Goal: Ask a question

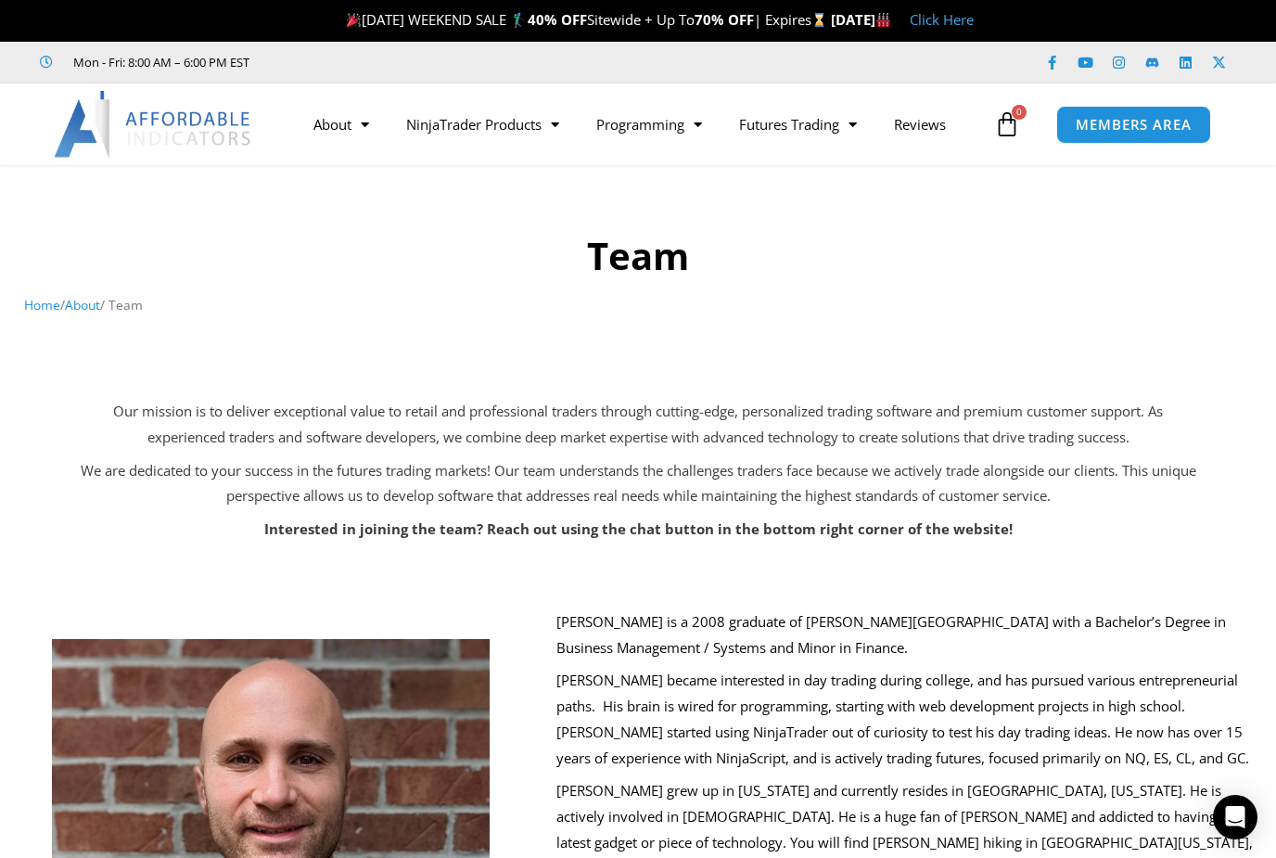
click at [1157, 58] on icon at bounding box center [1152, 63] width 14 height 14
click at [1157, 57] on icon at bounding box center [1152, 63] width 14 height 14
click at [1237, 824] on icon "Open Intercom Messenger" at bounding box center [1235, 817] width 22 height 22
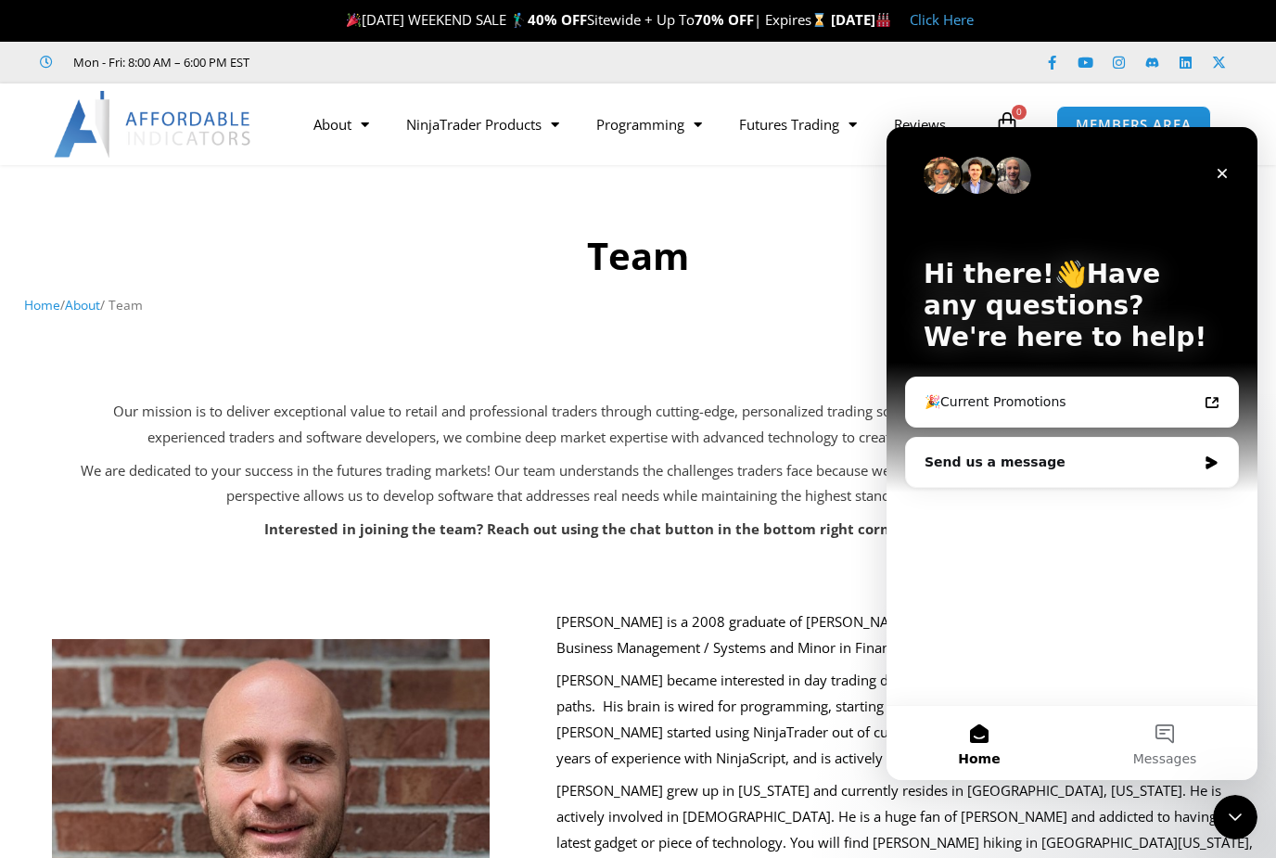
click at [1125, 400] on div "🎉Current Promotions" at bounding box center [1060, 401] width 273 height 19
click at [1074, 465] on div "Send us a message" at bounding box center [1060, 461] width 272 height 19
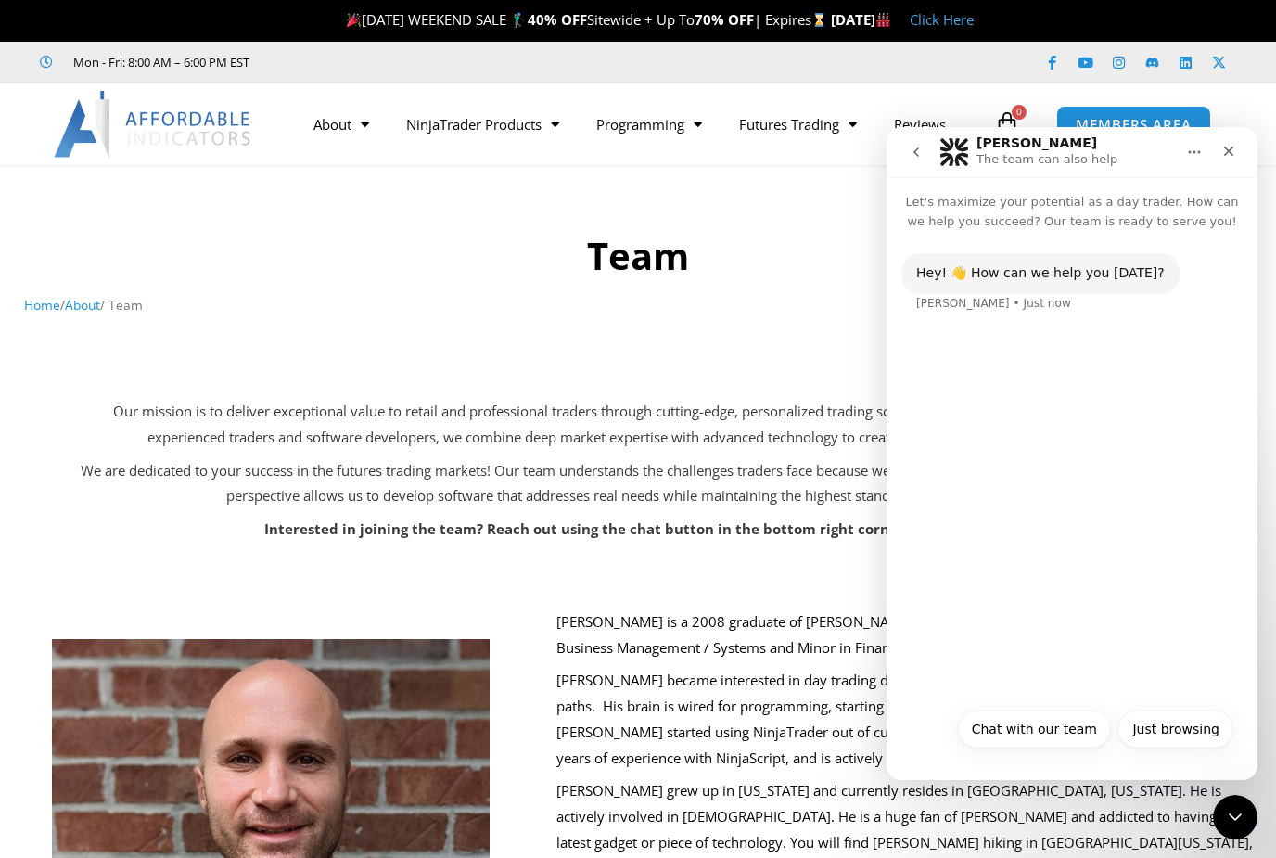
click at [1110, 633] on div "Hey! 👋 How can we help you [DATE]? [PERSON_NAME] • Just now" at bounding box center [1071, 464] width 371 height 467
click at [1047, 731] on button "Chat with our team" at bounding box center [1034, 728] width 153 height 37
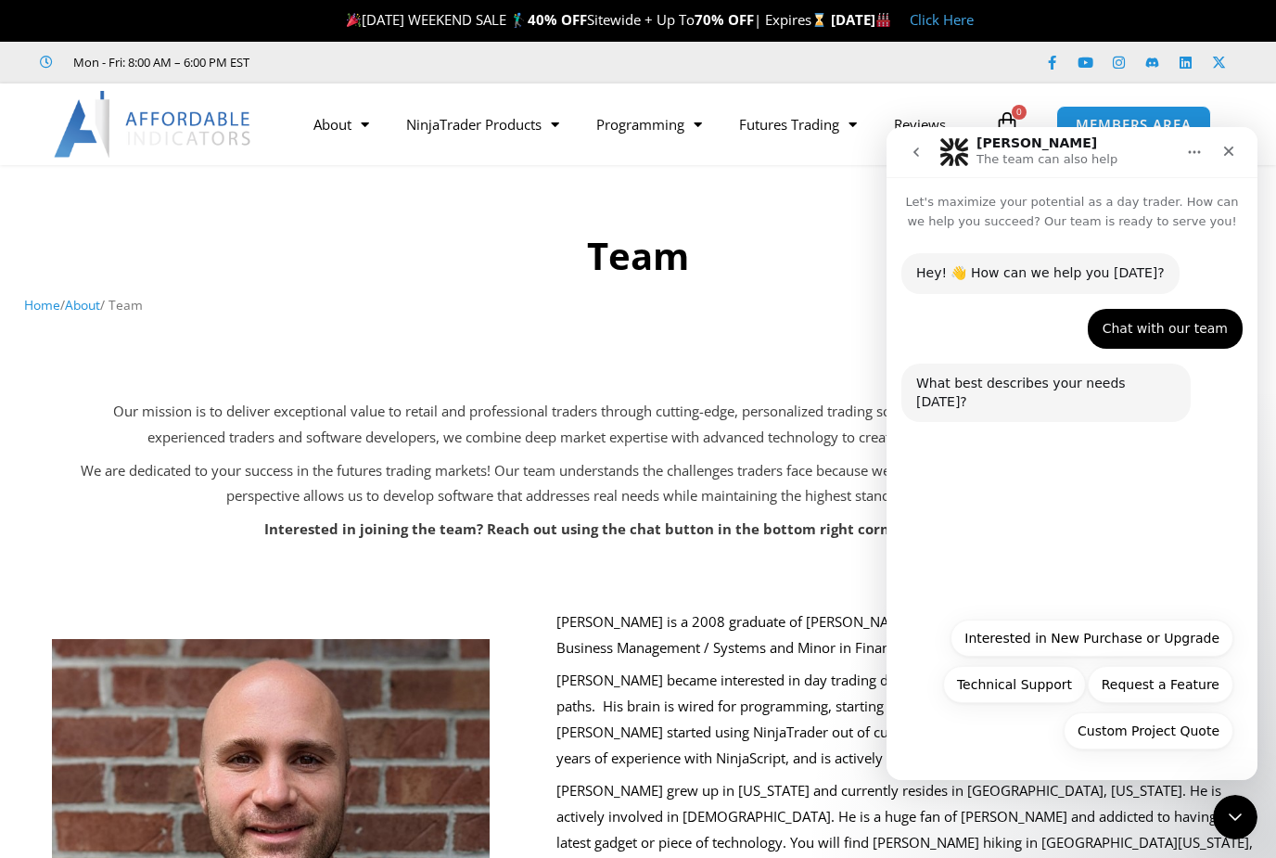
click at [1024, 680] on button "Technical Support" at bounding box center [1014, 684] width 143 height 37
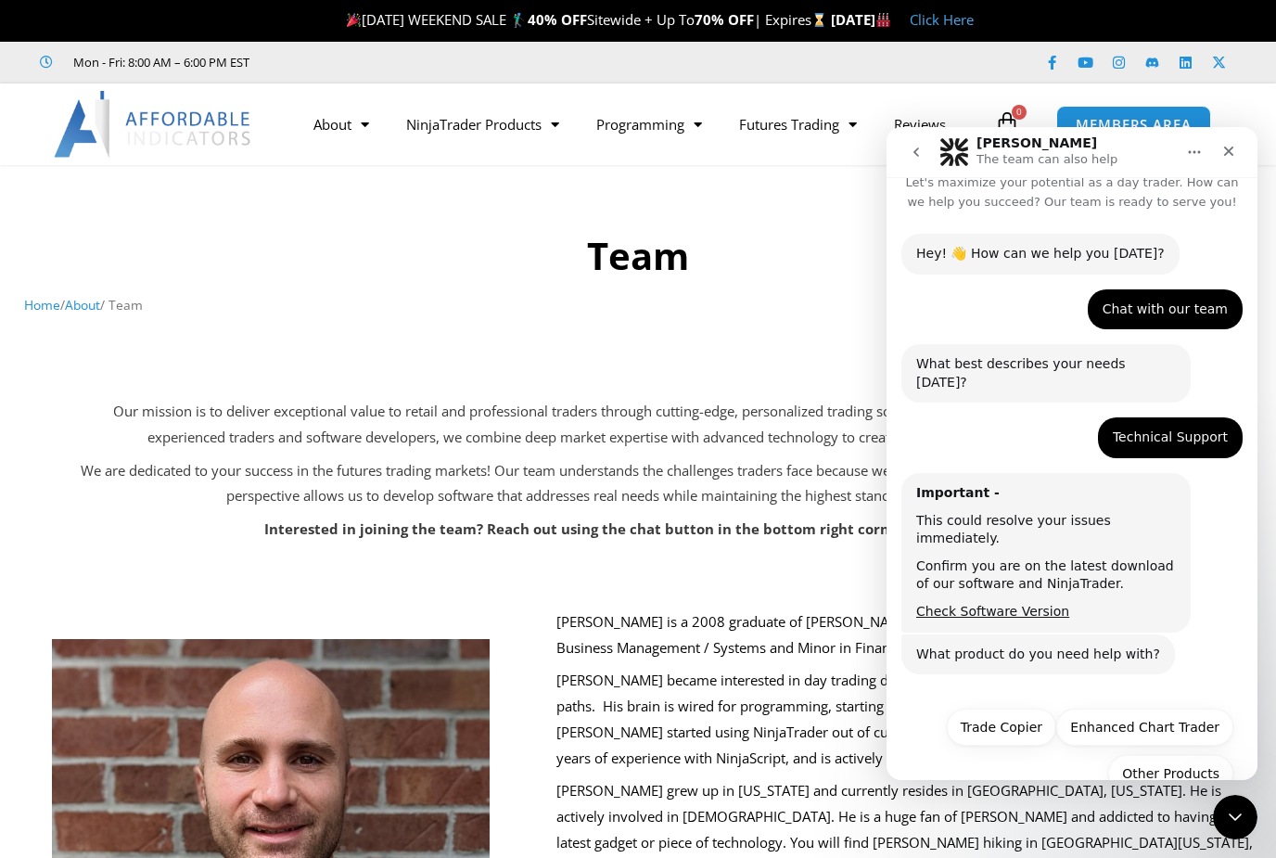
scroll to position [20, 0]
click at [1176, 707] on button "Enhanced Chart Trader" at bounding box center [1144, 725] width 177 height 37
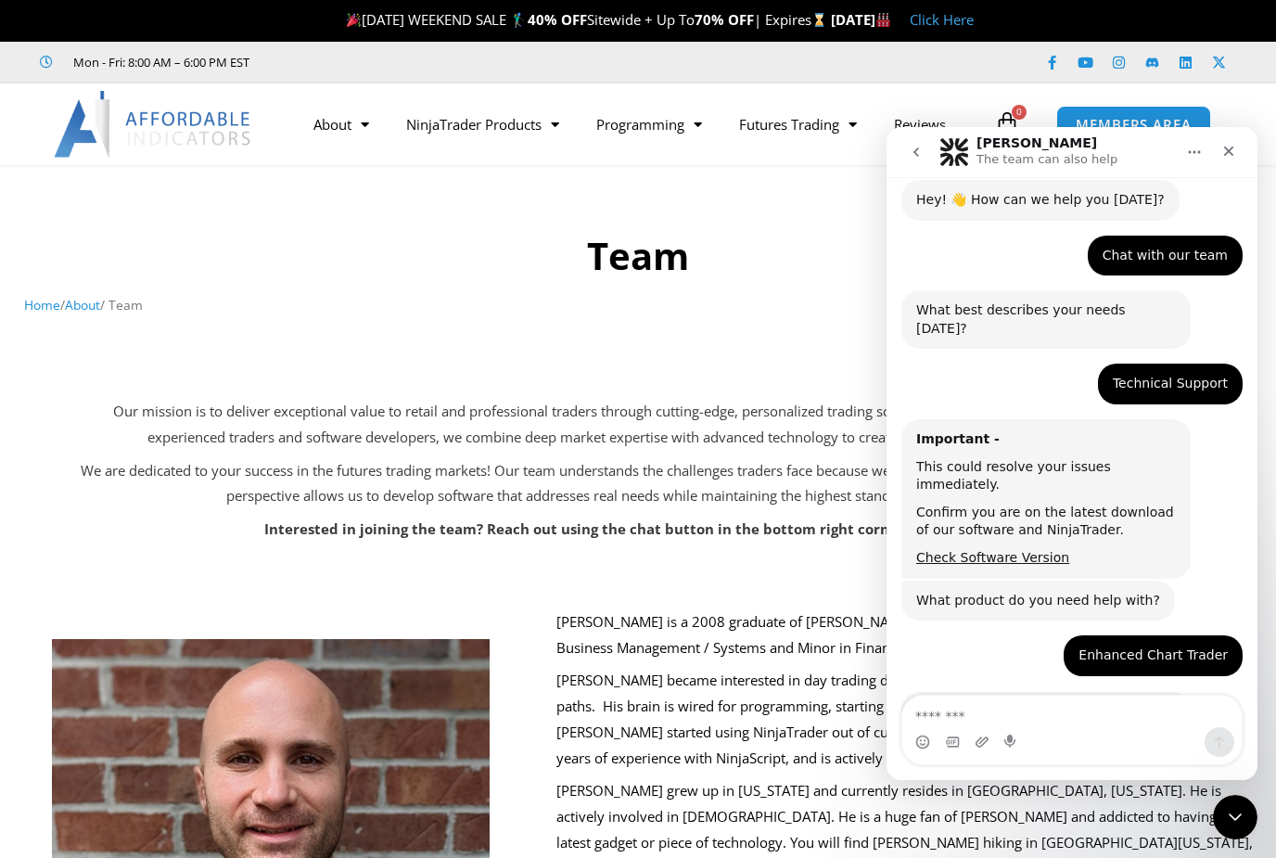
scroll to position [175, 0]
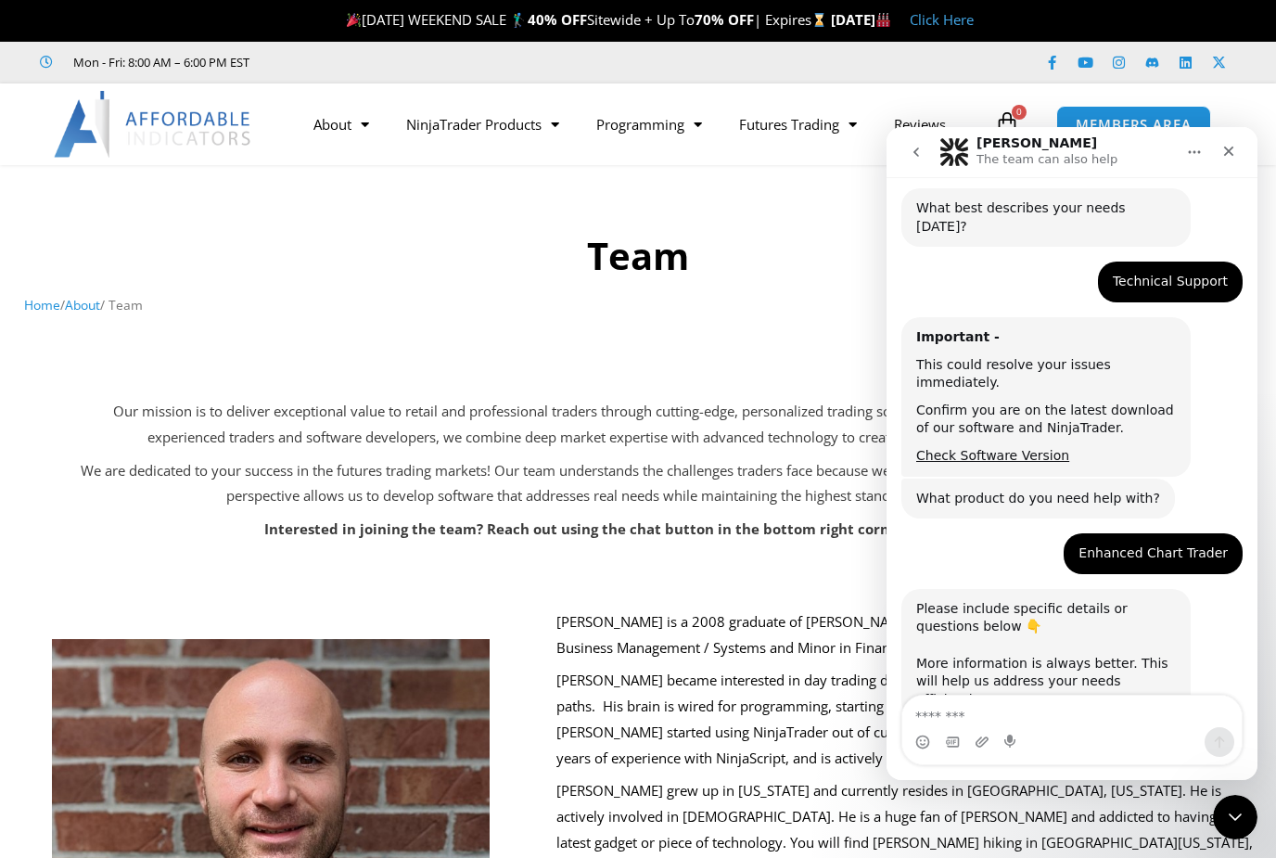
click at [1069, 718] on textarea "Message…" at bounding box center [1071, 711] width 339 height 32
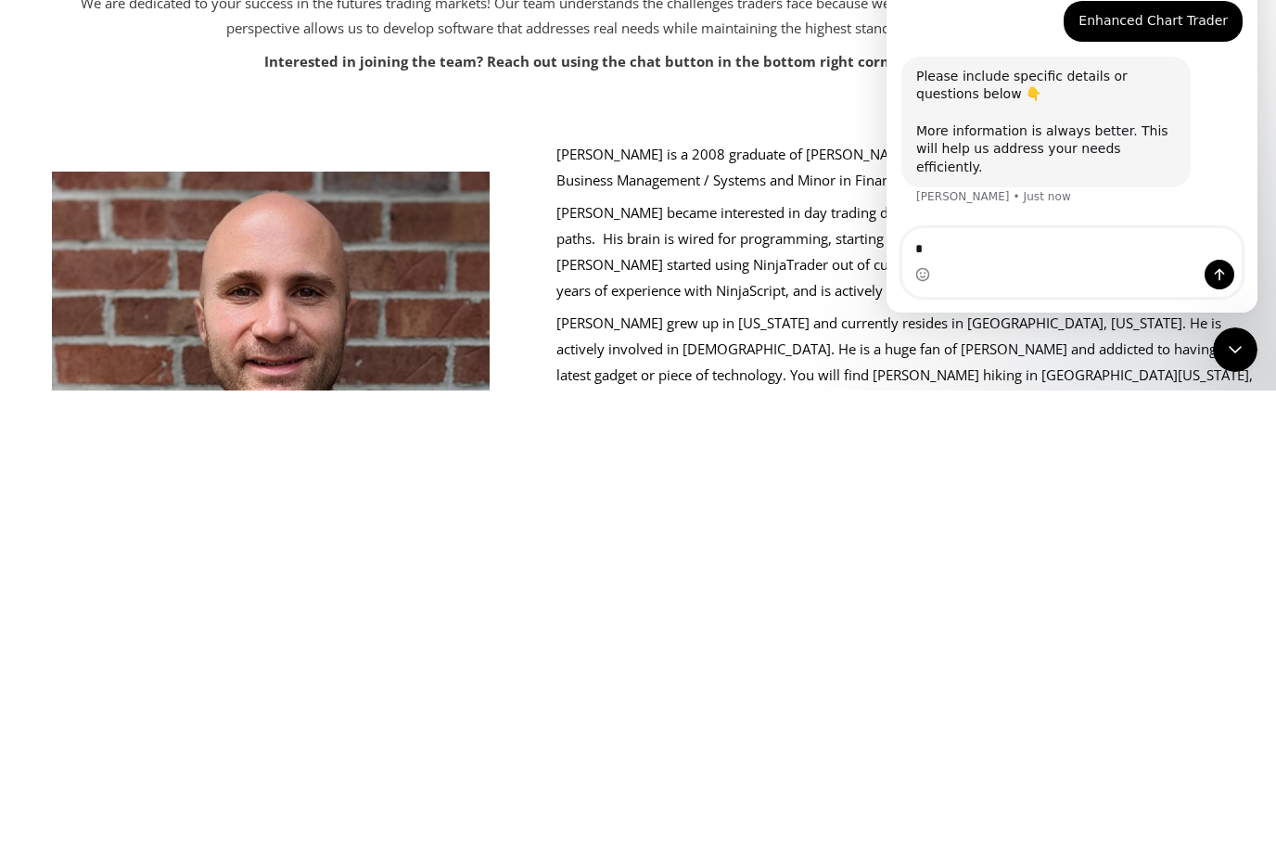
scroll to position [245, 0]
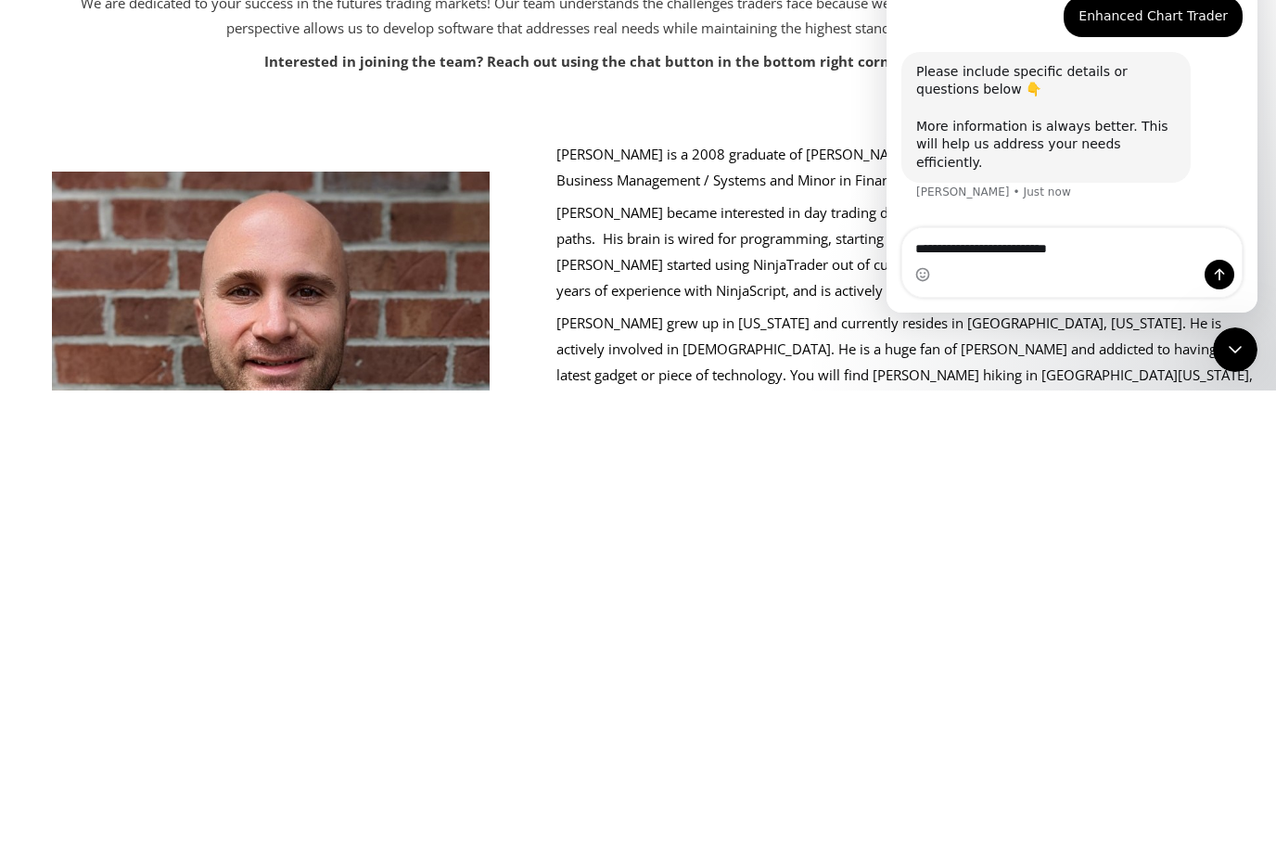
type textarea "**********"
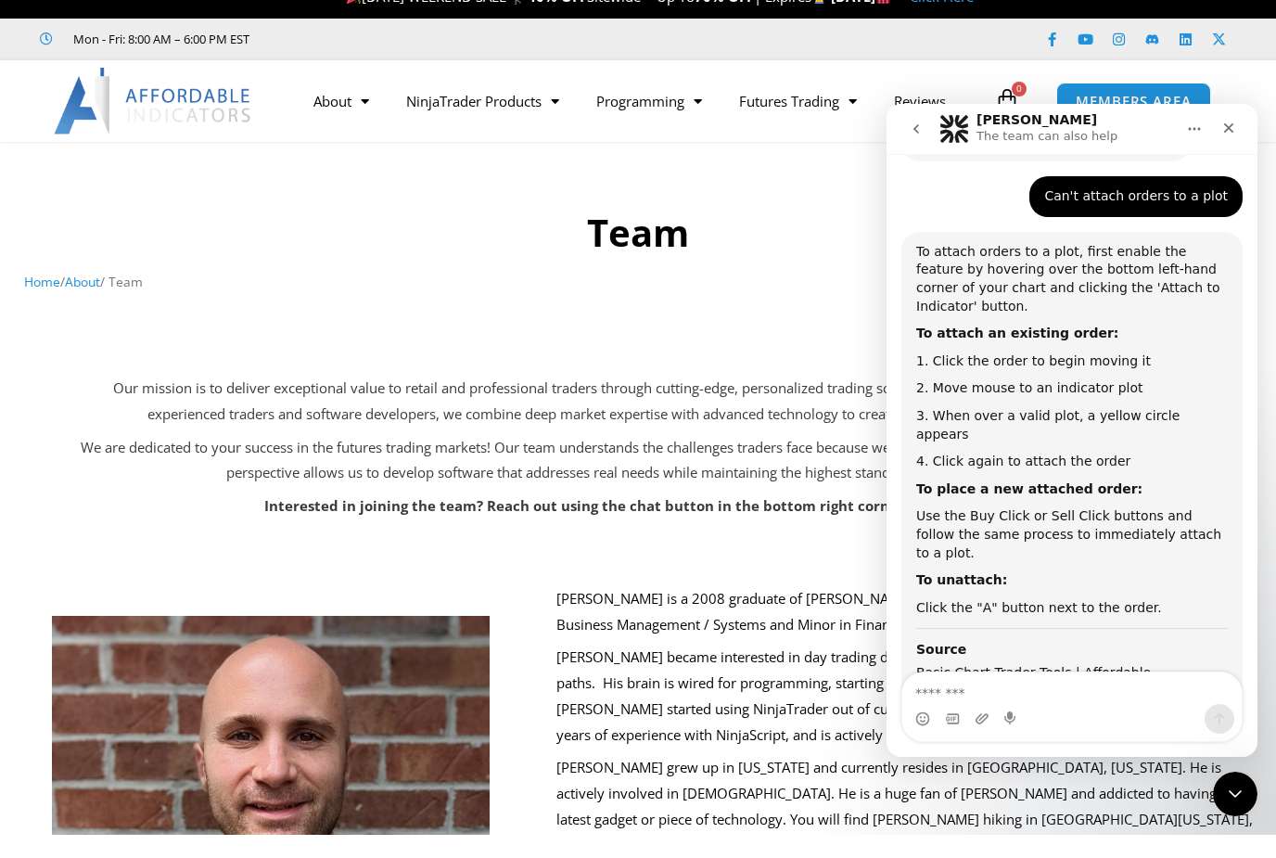
scroll to position [706, 0]
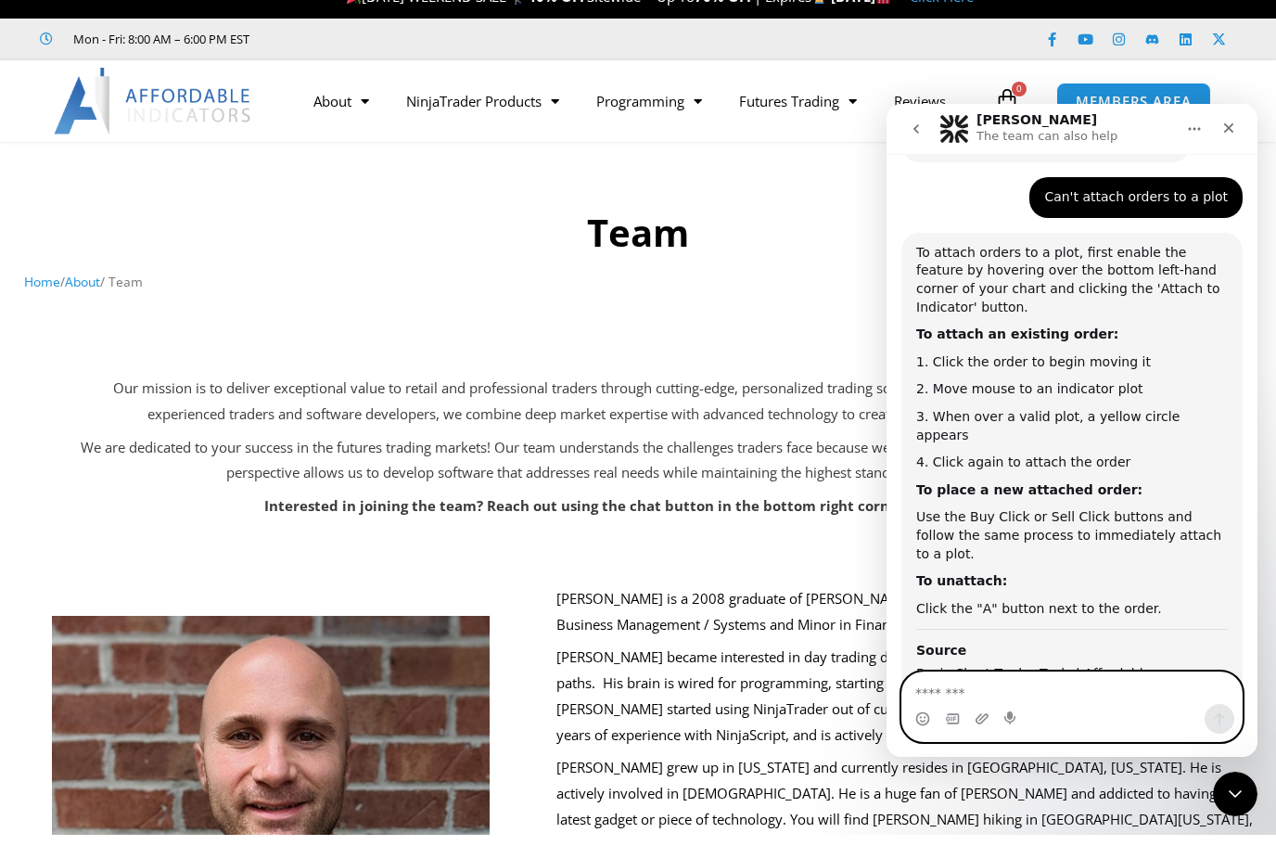
click at [1019, 684] on textarea "Message…" at bounding box center [1071, 688] width 339 height 32
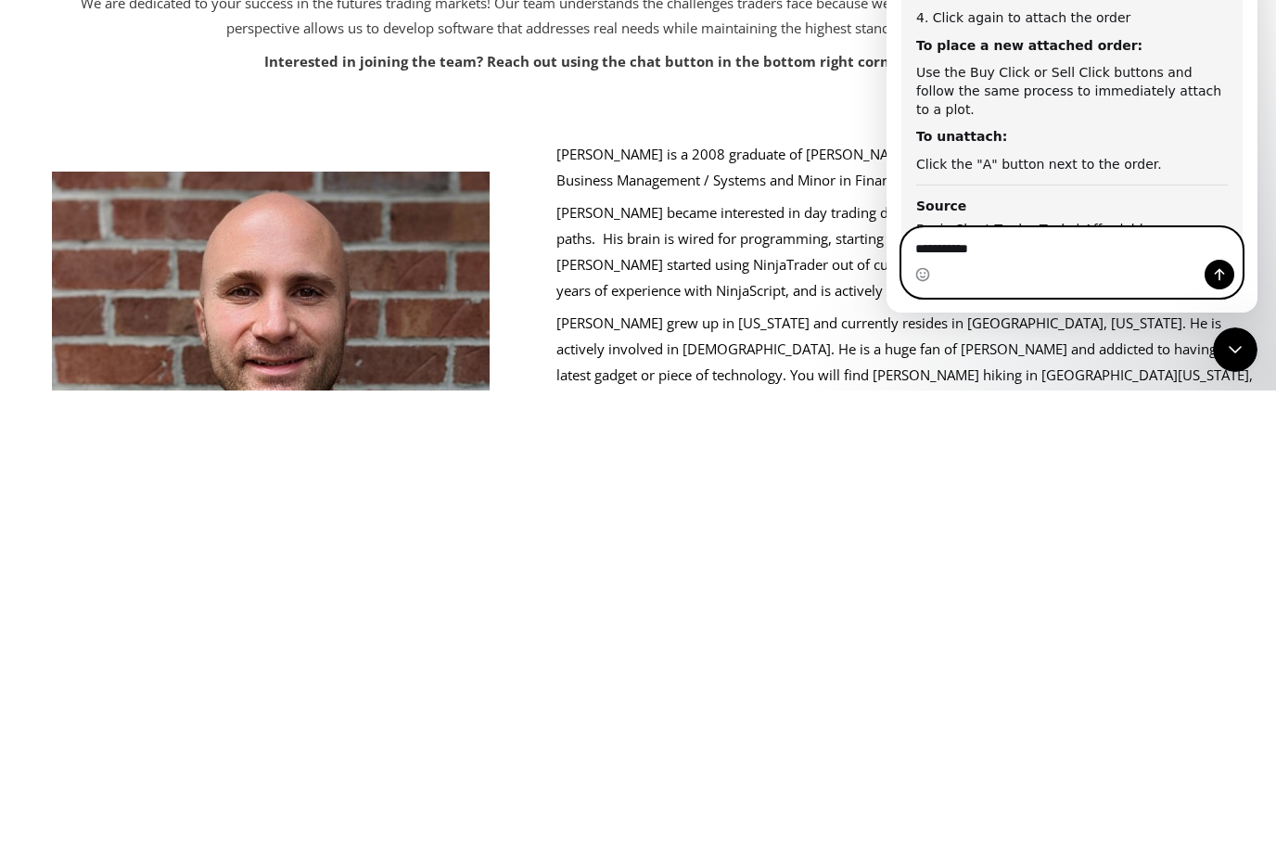
type textarea "**********"
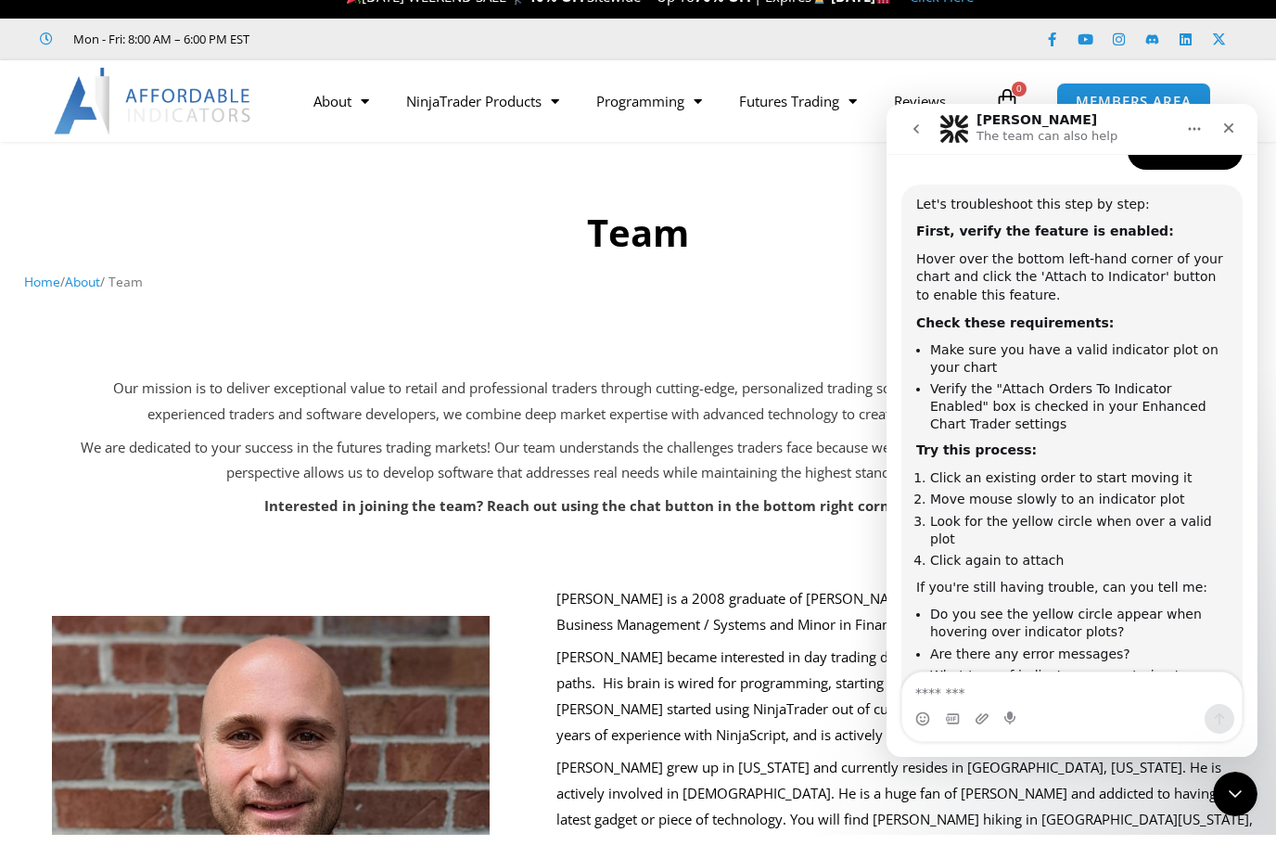
scroll to position [1348, 0]
click at [1005, 718] on icon "Start recording" at bounding box center [1009, 717] width 11 height 13
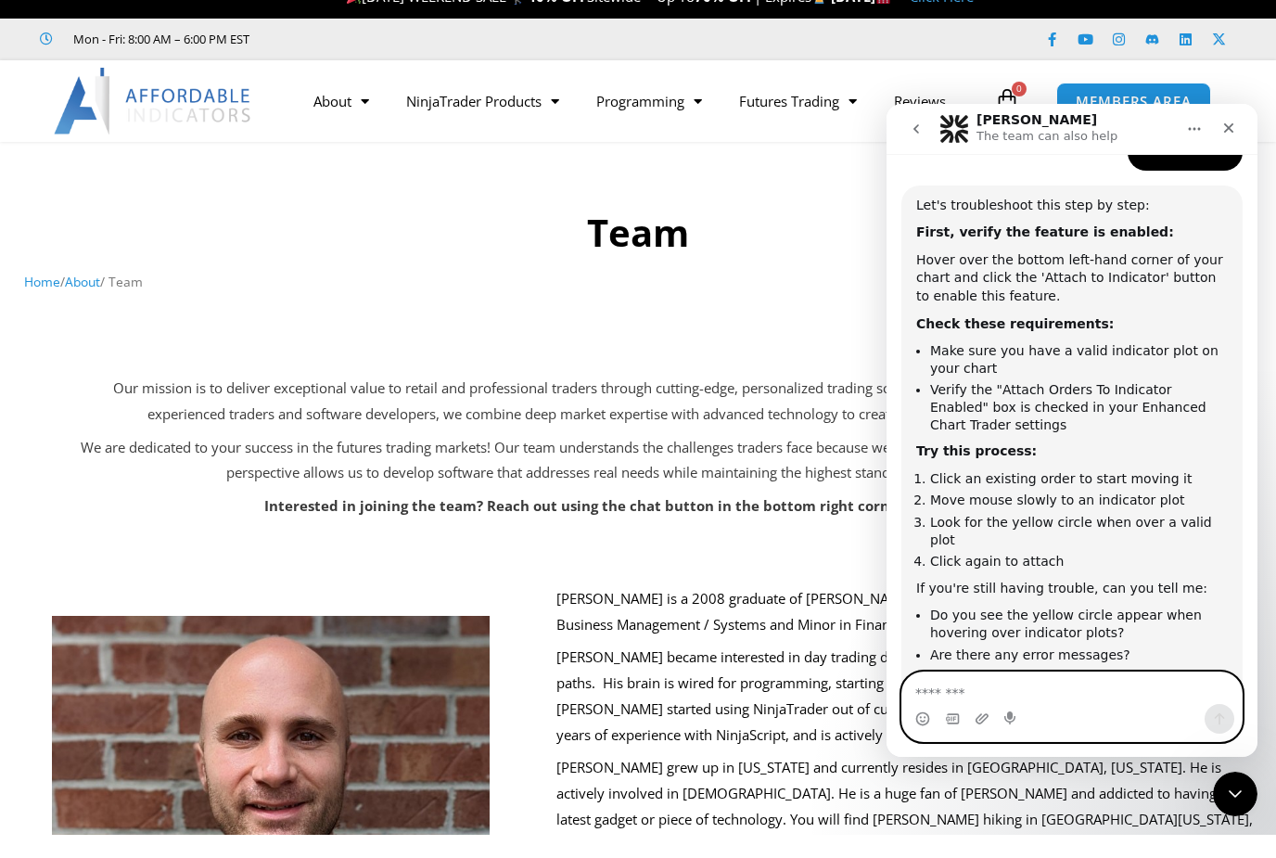
click at [1038, 703] on textarea "Message…" at bounding box center [1071, 688] width 339 height 32
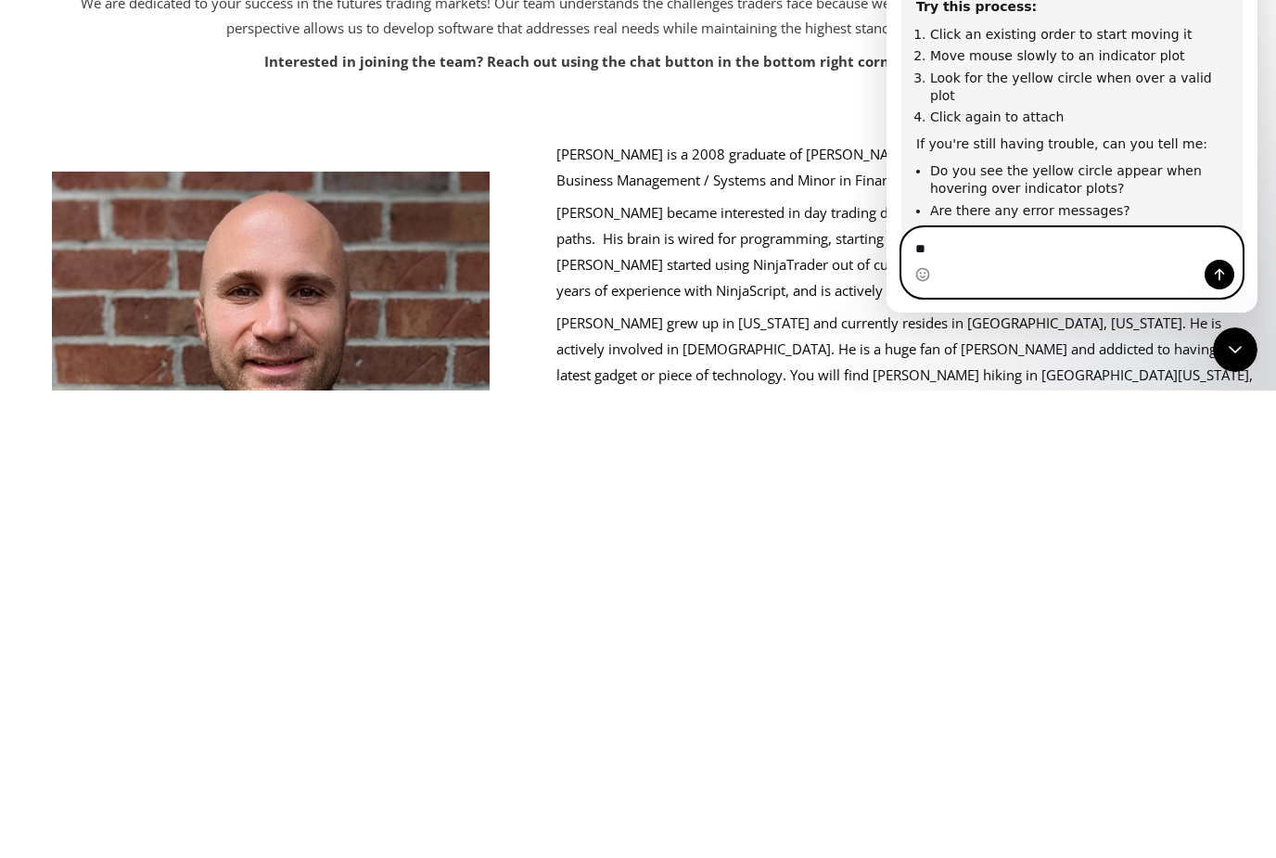
type textarea "*"
type textarea "**********"
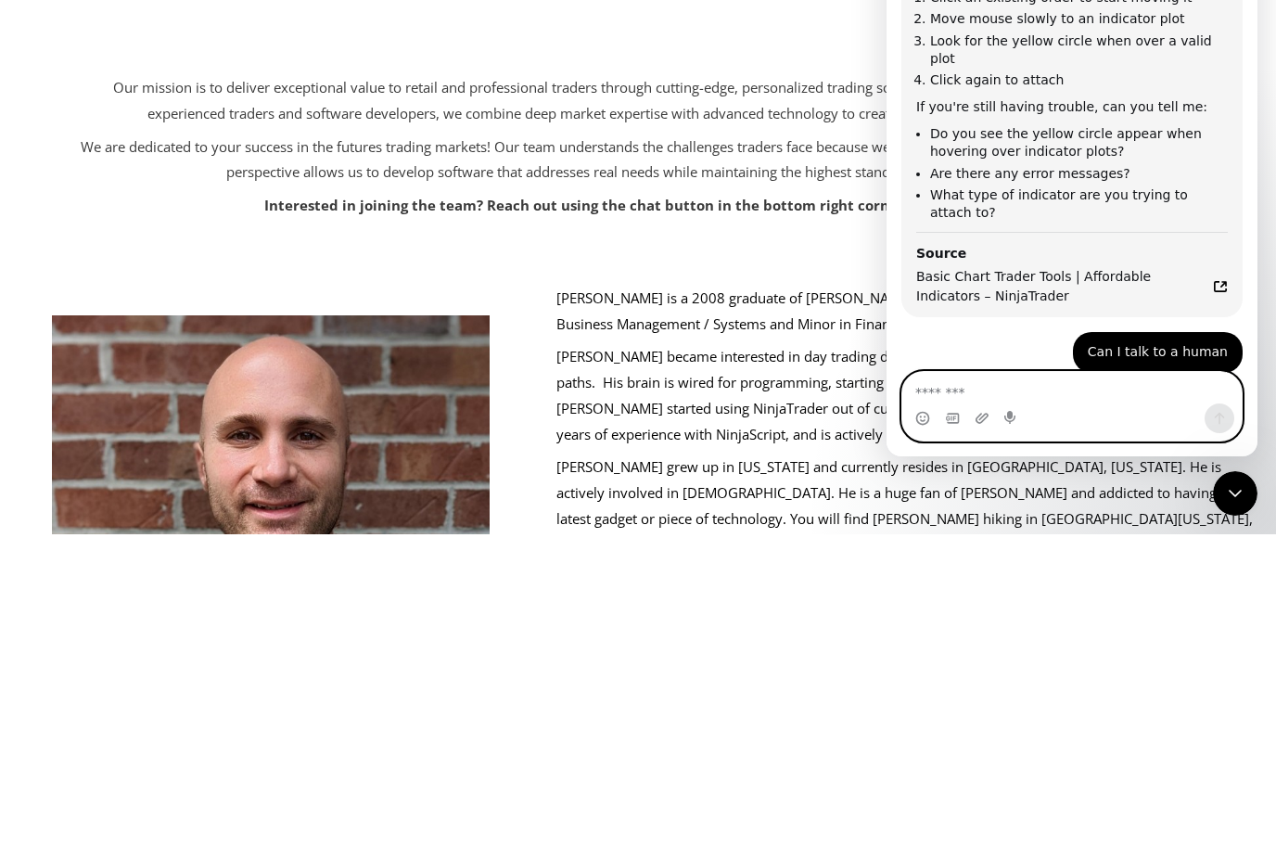
scroll to position [1528, 0]
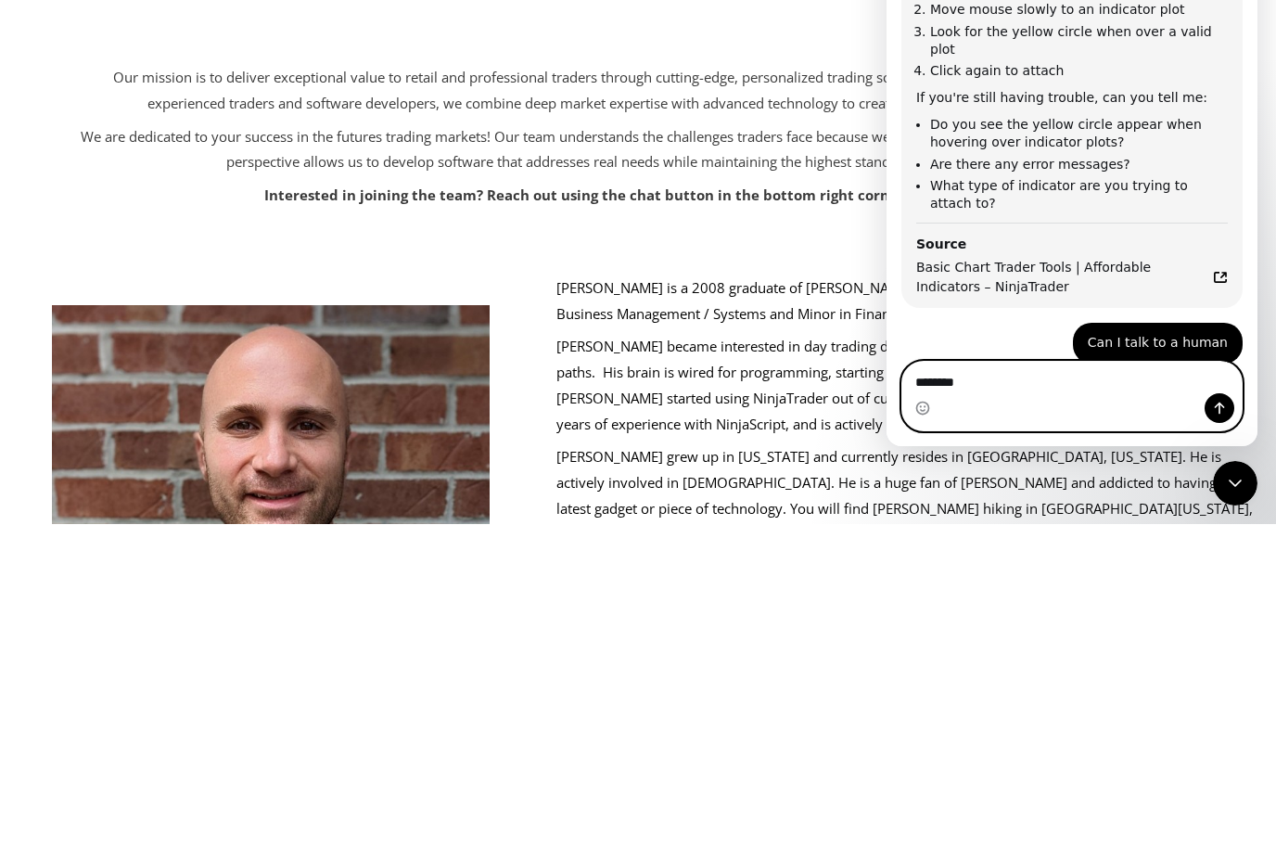
type textarea "*********"
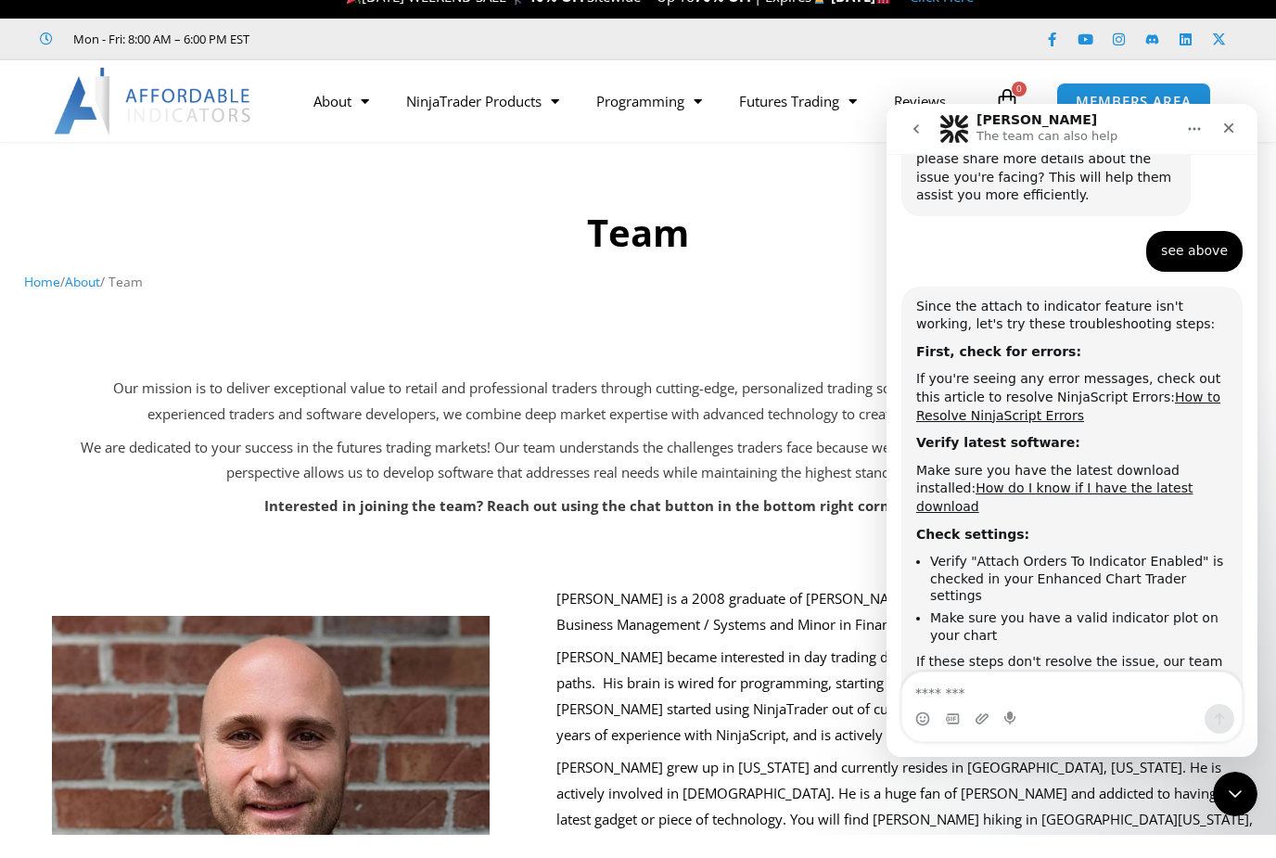
scroll to position [2147, 0]
click at [1110, 480] on link "How do I know if I have the latest download" at bounding box center [1054, 496] width 276 height 33
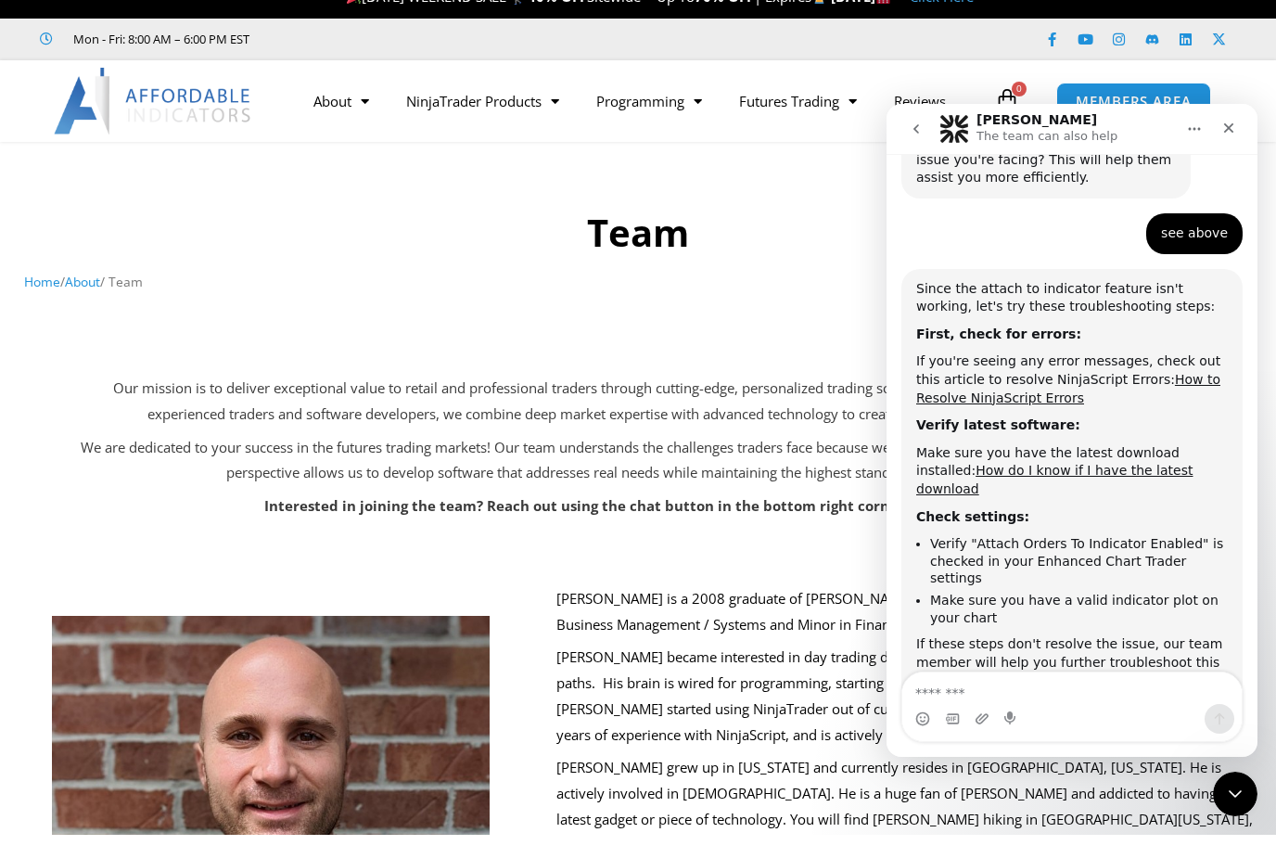
scroll to position [2187, 0]
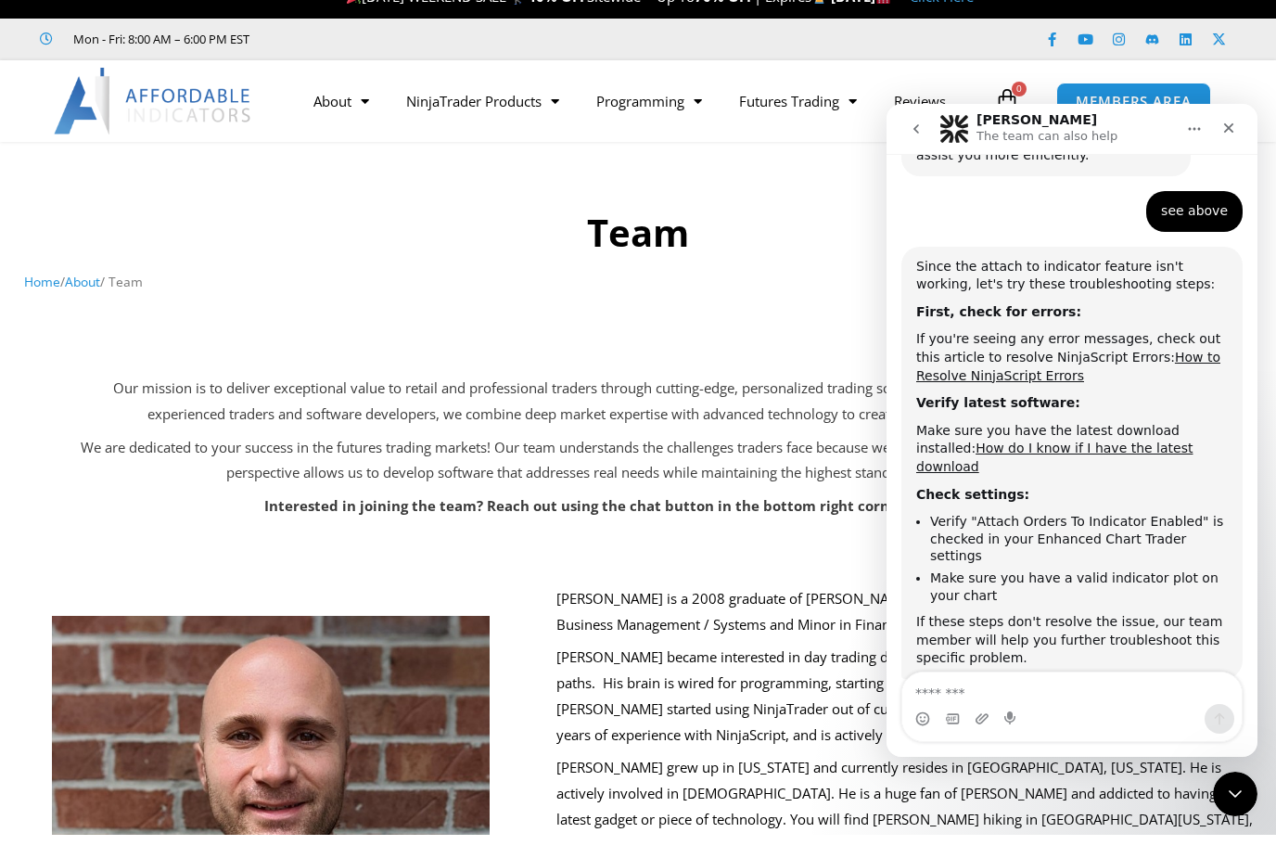
click at [1146, 838] on button "No, I still need help 👤" at bounding box center [1146, 856] width 173 height 37
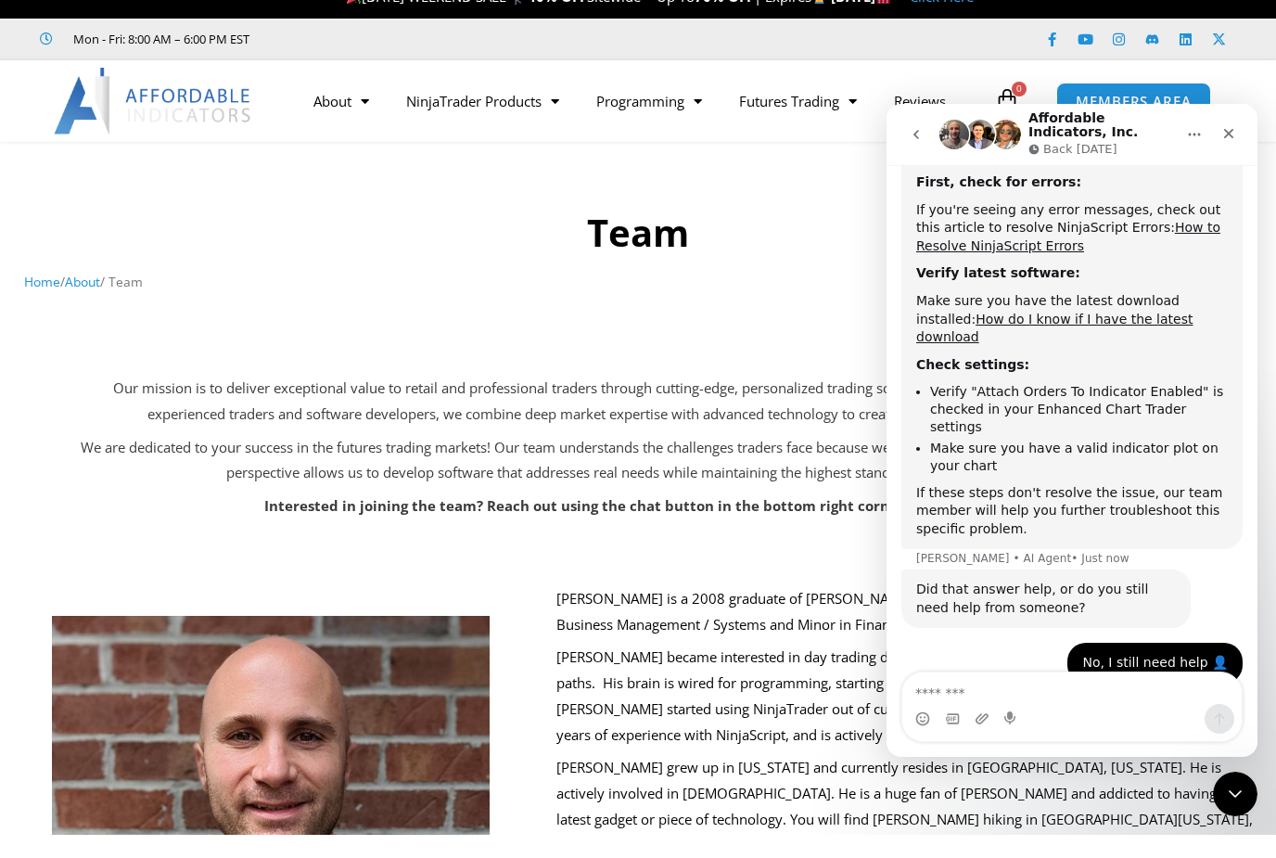
scroll to position [2296, 0]
